Goal: Information Seeking & Learning: Learn about a topic

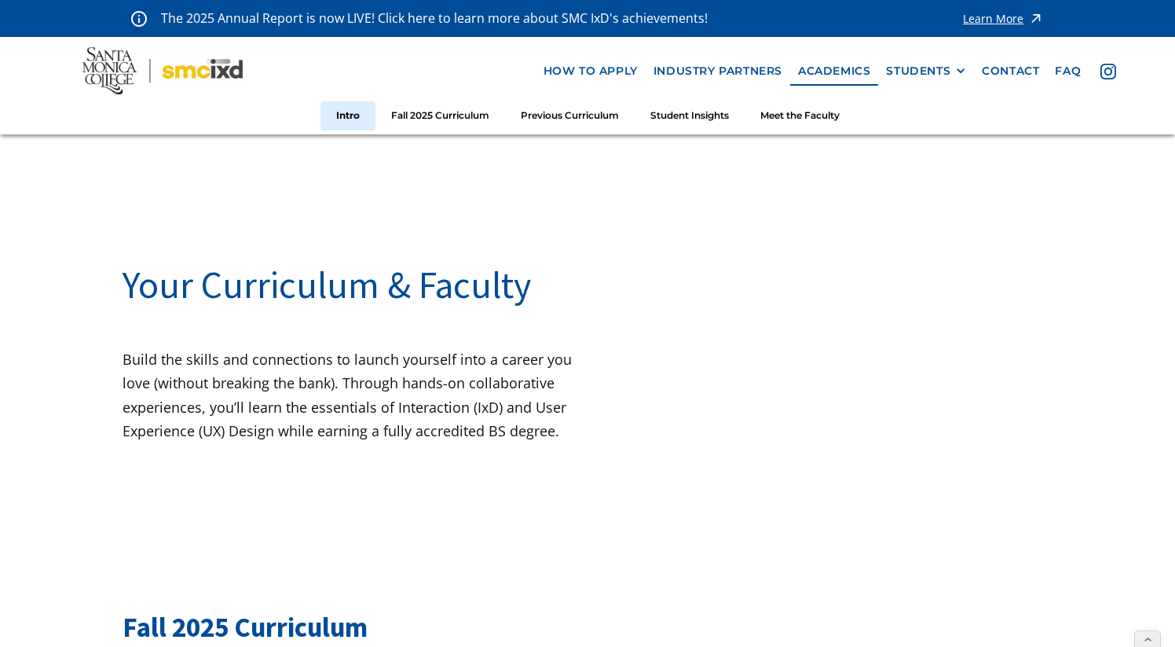
click at [171, 71] on img at bounding box center [162, 70] width 160 height 47
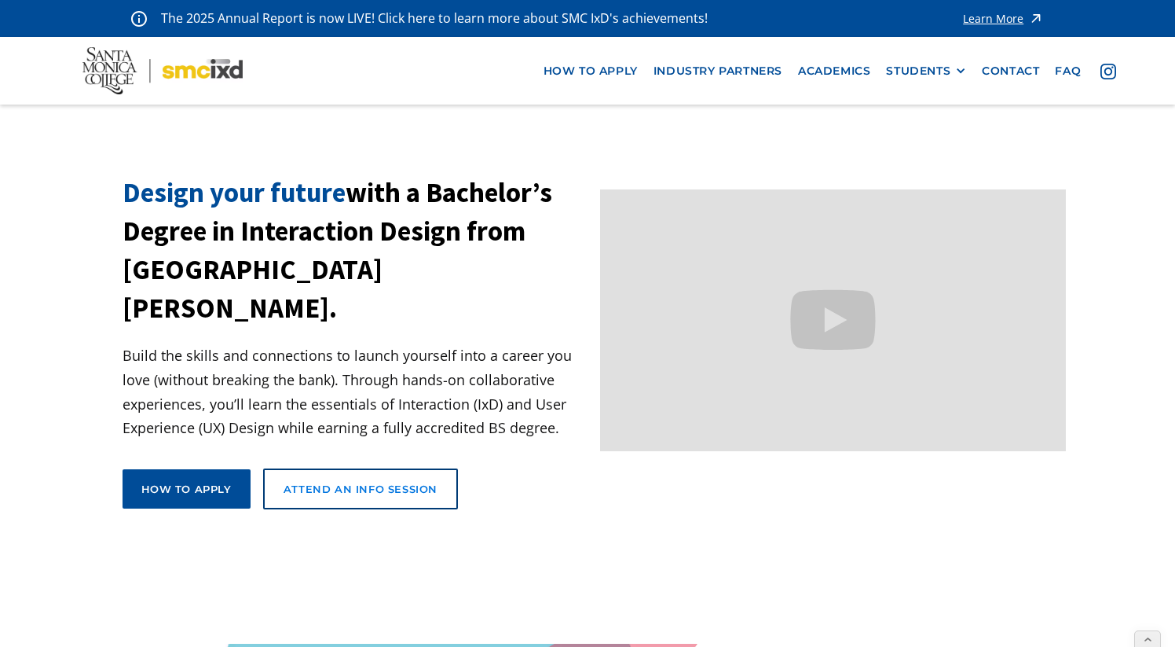
click at [366, 482] on div "Attend an Info Session" at bounding box center [361, 489] width 154 height 14
click at [200, 17] on p "The 2025 Annual Report is now LIVE! Click here to learn more about SMC IxD's ac…" at bounding box center [435, 18] width 548 height 21
click at [993, 17] on div "Learn More" at bounding box center [993, 18] width 60 height 11
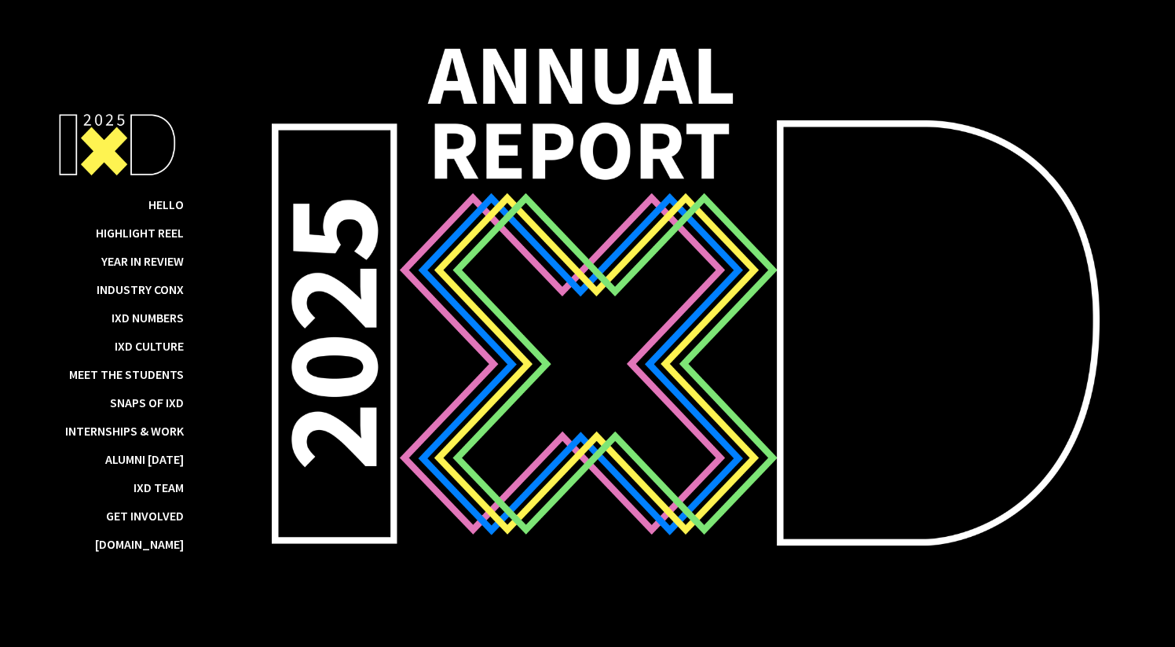
scroll to position [3, 0]
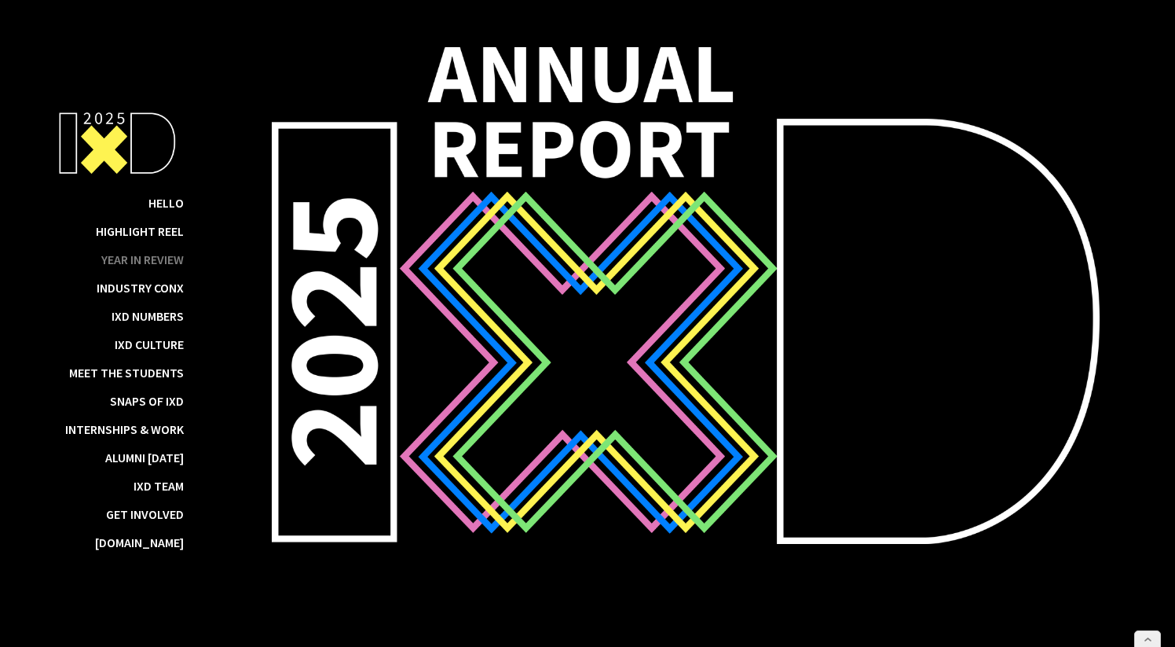
click at [152, 260] on div "Year in Review" at bounding box center [142, 259] width 82 height 16
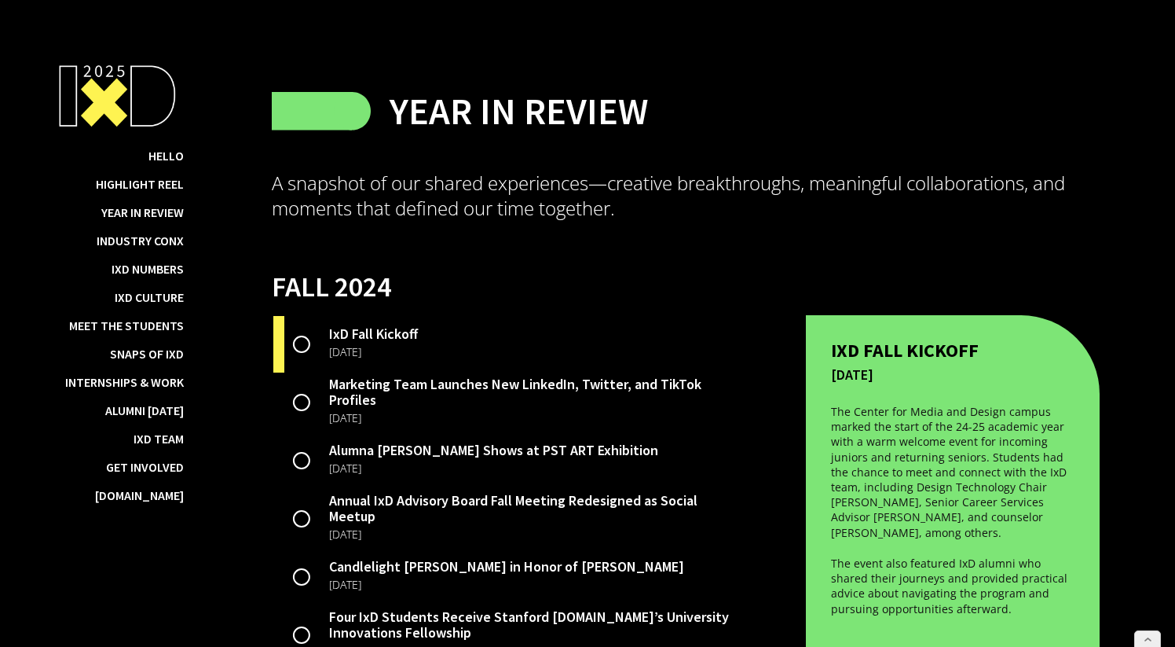
scroll to position [2681, 0]
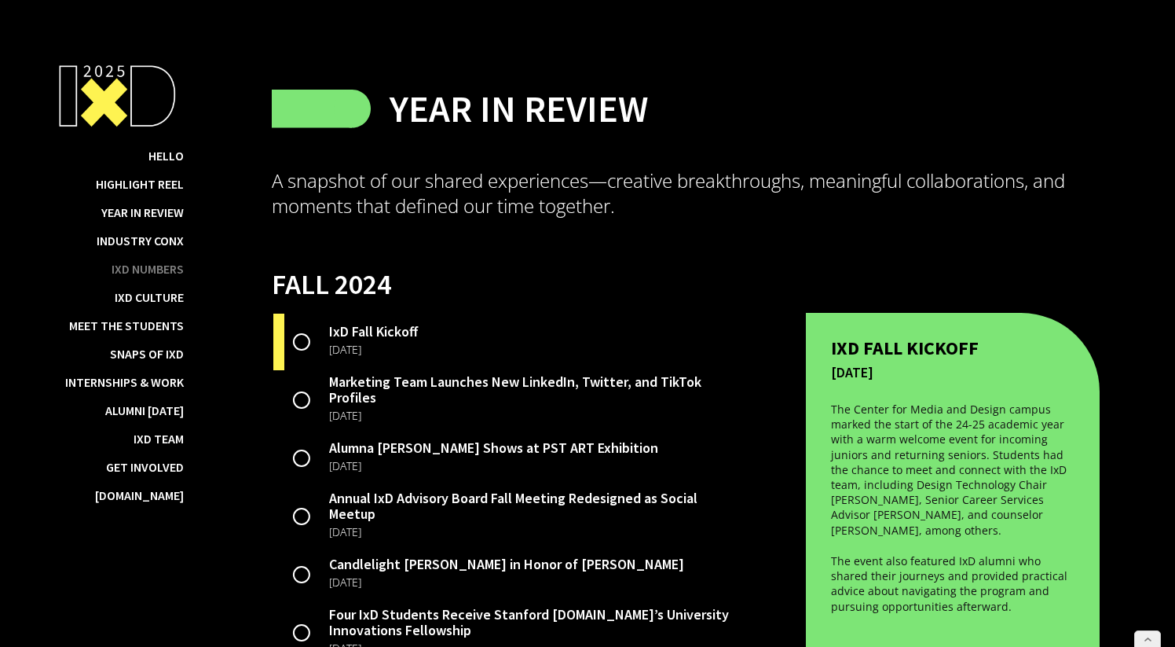
click at [154, 270] on div "IxD Numbers" at bounding box center [148, 269] width 72 height 16
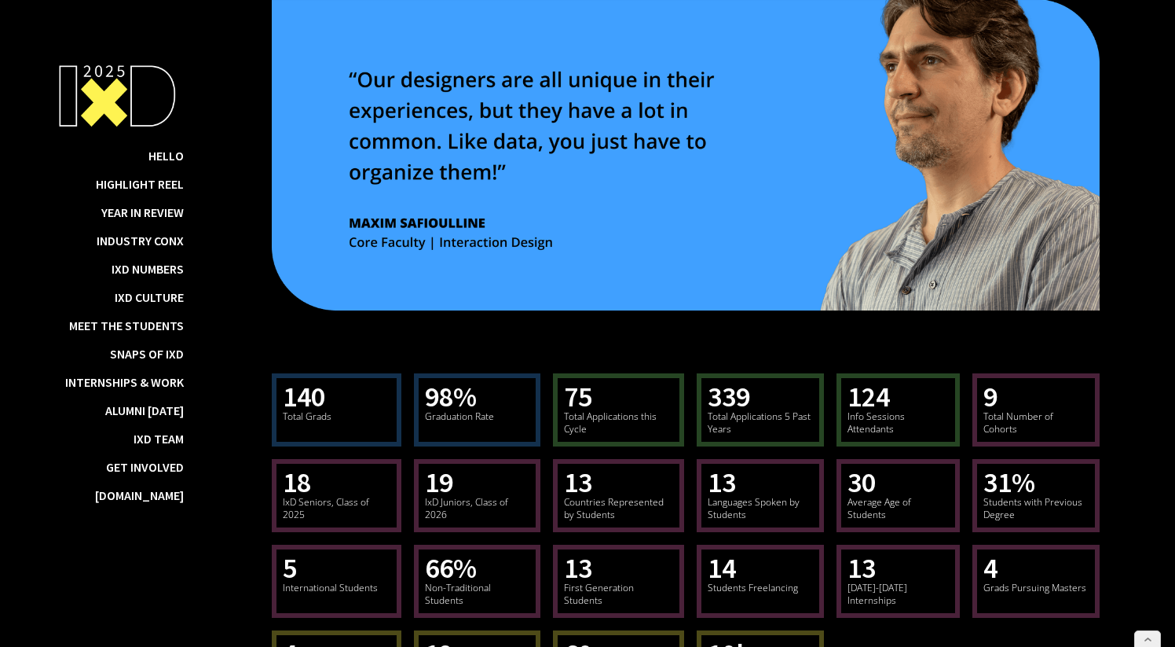
scroll to position [8381, 0]
